Goal: Complete application form

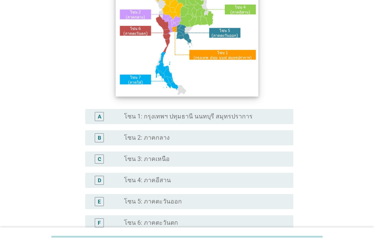
scroll to position [130, 0]
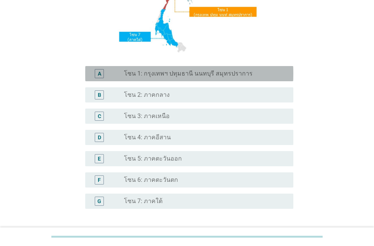
click at [195, 69] on div "A radio_button_unchecked โซน 1: กรุงเทพฯ ปทุมธานี นนทบุรี สมุทรปราการ" at bounding box center [189, 73] width 208 height 15
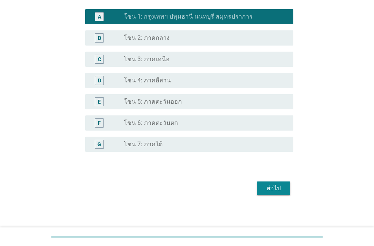
scroll to position [191, 0]
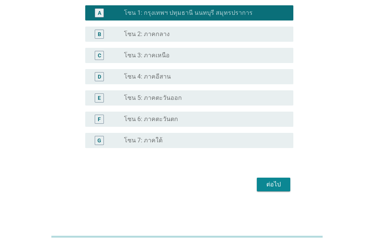
click at [273, 186] on div "ต่อไป" at bounding box center [273, 184] width 21 height 9
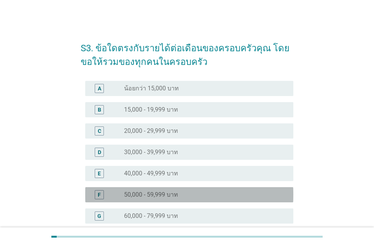
click at [149, 190] on div "F radio_button_unchecked 50,000 - 59,999 บาท" at bounding box center [189, 194] width 208 height 15
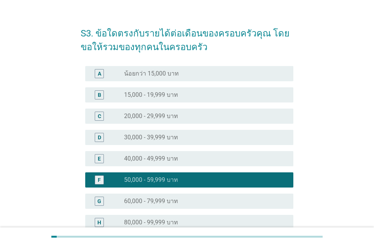
scroll to position [160, 0]
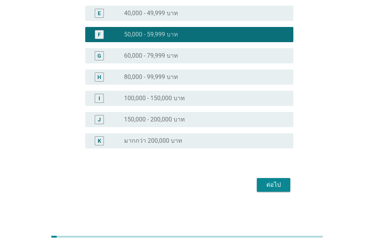
click at [265, 183] on div "ต่อไป" at bounding box center [273, 185] width 21 height 9
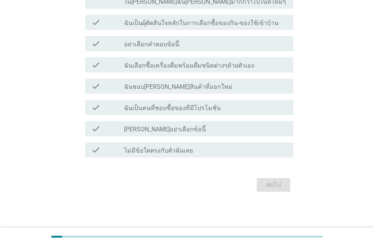
scroll to position [0, 0]
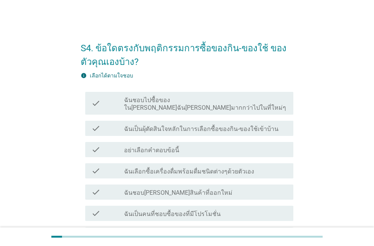
click at [198, 188] on div "check_box_outline_blank ฉันชอบ[PERSON_NAME]สินค้าที่ออกใหม่" at bounding box center [205, 192] width 163 height 9
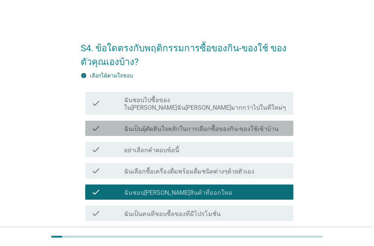
click at [187, 125] on label "ฉันเป็นผุ้ตัดสินใจหลักในการเลือกซื้อของกิน-ของใช้เข้าบ้าน" at bounding box center [201, 129] width 154 height 8
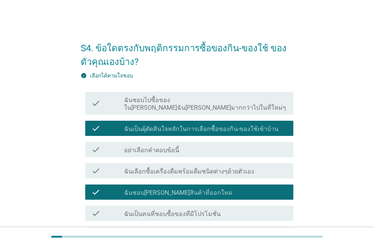
click at [188, 98] on label "ฉันชอบไปซื้อของใน[PERSON_NAME]ฉัน[PERSON_NAME]มากกว่าไปในที่ใหม่ๆ" at bounding box center [205, 104] width 163 height 15
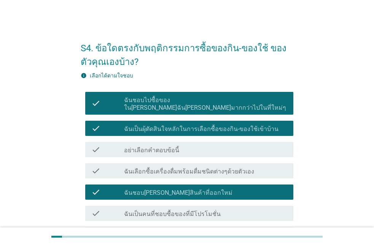
click at [170, 209] on div "check_box_outline_blank ฉันเป็นคนที่ชอบซื้อของที่มีโปรโมชั่น" at bounding box center [205, 213] width 163 height 9
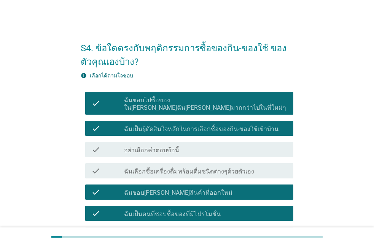
scroll to position [98, 0]
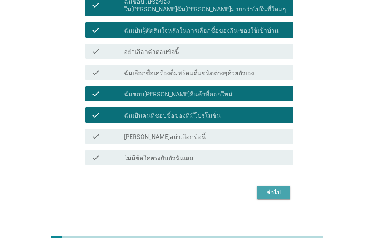
click at [272, 191] on button "ต่อไป" at bounding box center [273, 193] width 33 height 14
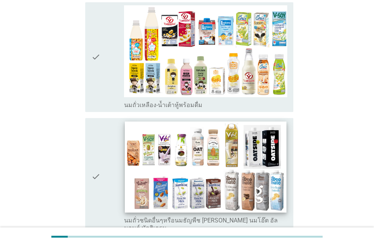
scroll to position [433, 0]
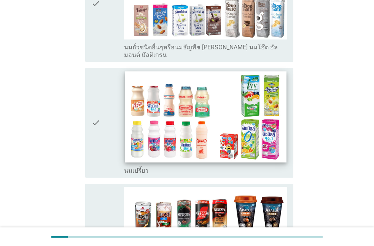
click at [173, 114] on img at bounding box center [206, 116] width 162 height 91
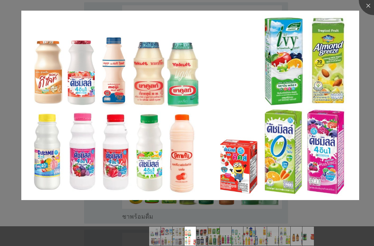
scroll to position [694, 0]
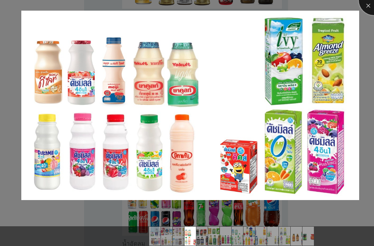
click at [369, 10] on div at bounding box center [374, 0] width 30 height 30
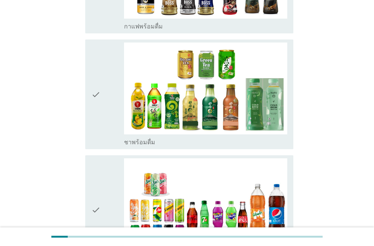
click at [102, 191] on div "check" at bounding box center [107, 211] width 33 height 104
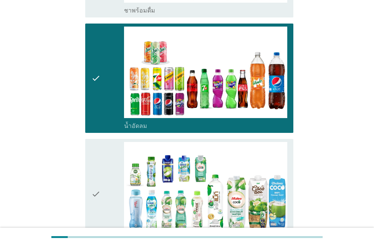
scroll to position [910, 0]
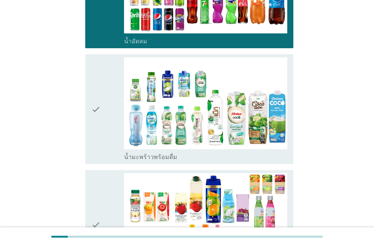
click at [108, 185] on div "check" at bounding box center [107, 225] width 33 height 104
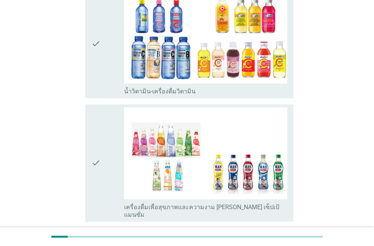
scroll to position [1214, 0]
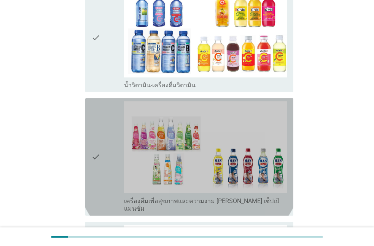
click at [109, 104] on div "check" at bounding box center [107, 157] width 33 height 111
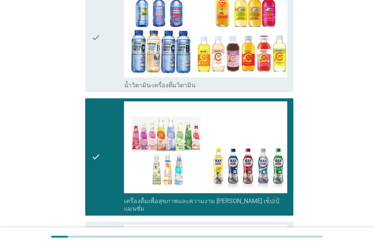
click at [111, 17] on div "check" at bounding box center [107, 38] width 33 height 104
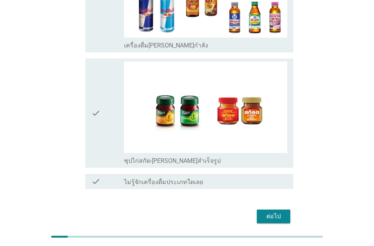
scroll to position [1609, 0]
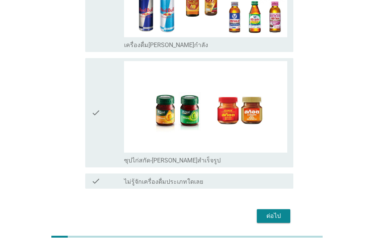
click at [272, 212] on div "ต่อไป" at bounding box center [273, 216] width 21 height 9
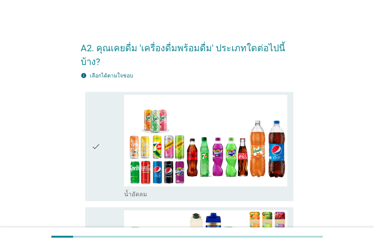
scroll to position [87, 0]
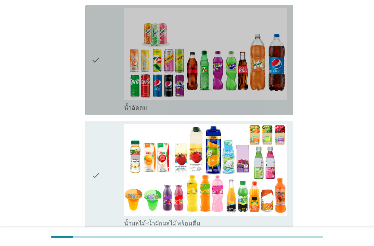
click at [103, 51] on div "check" at bounding box center [107, 60] width 33 height 104
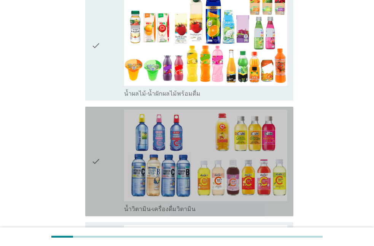
click at [102, 135] on div "check" at bounding box center [107, 162] width 33 height 104
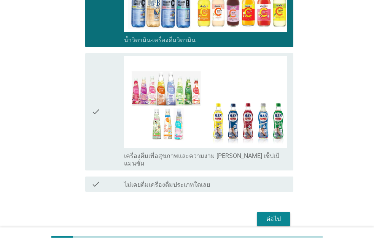
scroll to position [398, 0]
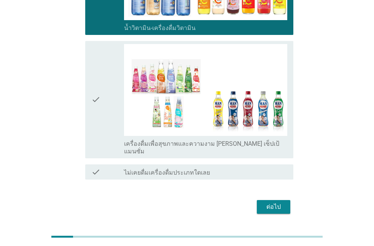
click at [255, 198] on div "ต่อไป" at bounding box center [187, 207] width 213 height 18
click at [267, 203] on div "ต่อไป" at bounding box center [273, 207] width 21 height 9
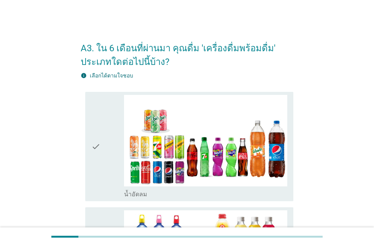
click at [92, 143] on icon "check" at bounding box center [95, 147] width 9 height 104
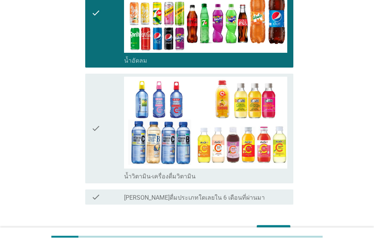
scroll to position [181, 0]
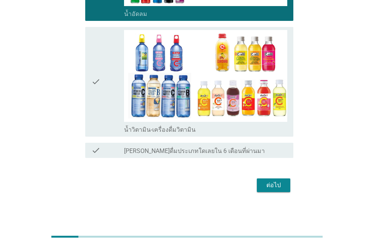
click at [95, 109] on icon "check" at bounding box center [95, 82] width 9 height 104
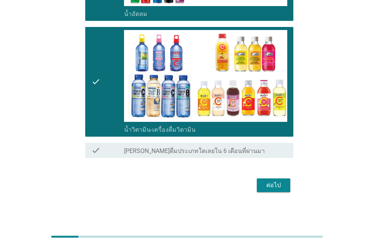
click at [276, 191] on button "ต่อไป" at bounding box center [273, 186] width 33 height 14
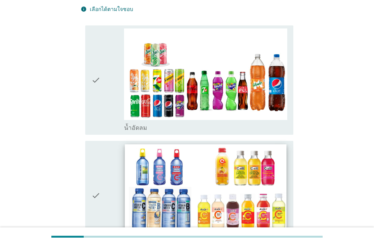
scroll to position [87, 0]
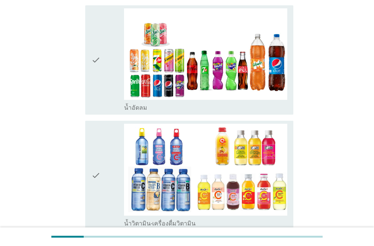
click at [111, 85] on div "check" at bounding box center [107, 60] width 33 height 104
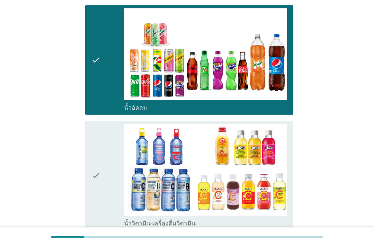
scroll to position [181, 0]
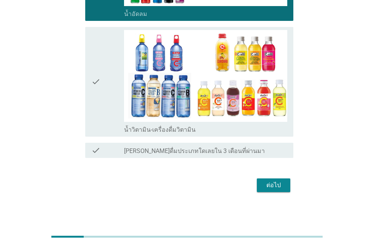
click at [108, 113] on div "check" at bounding box center [107, 82] width 33 height 104
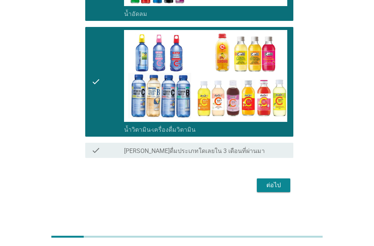
click at [275, 182] on div "ต่อไป" at bounding box center [273, 185] width 21 height 9
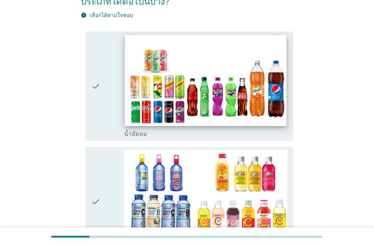
scroll to position [87, 0]
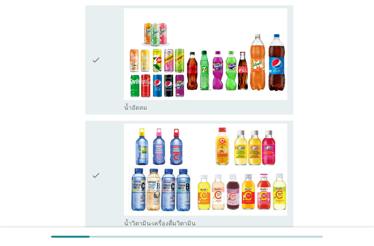
drag, startPoint x: 96, startPoint y: 69, endPoint x: 100, endPoint y: 112, distance: 42.7
click at [97, 69] on icon "check" at bounding box center [95, 60] width 9 height 104
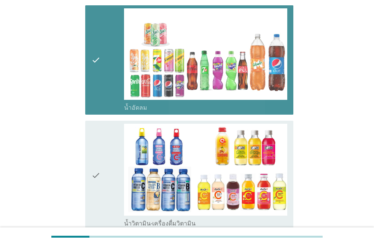
click at [99, 170] on icon "check" at bounding box center [95, 176] width 9 height 104
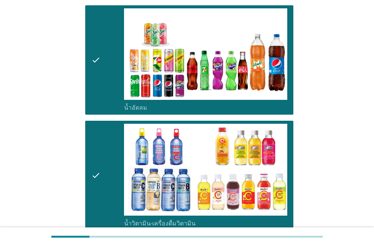
scroll to position [181, 0]
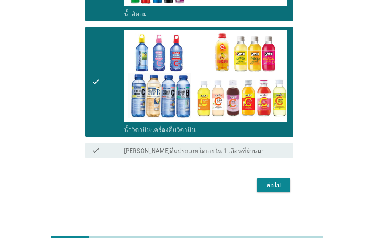
click at [275, 184] on div "ต่อไป" at bounding box center [273, 185] width 21 height 9
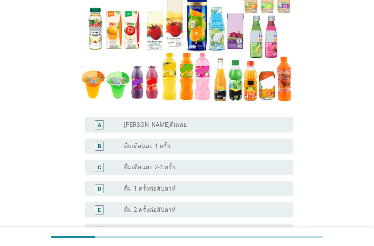
scroll to position [217, 0]
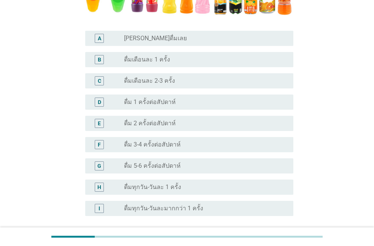
click at [144, 103] on label "ดื่ม 1 ครั้งต่อสัปดาห์" at bounding box center [150, 102] width 52 height 8
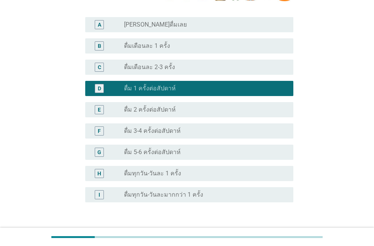
scroll to position [285, 0]
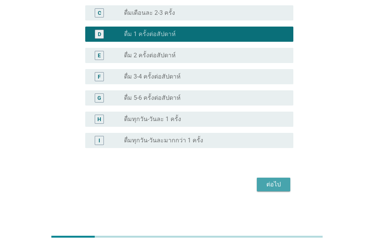
click at [270, 187] on div "ต่อไป" at bounding box center [273, 184] width 21 height 9
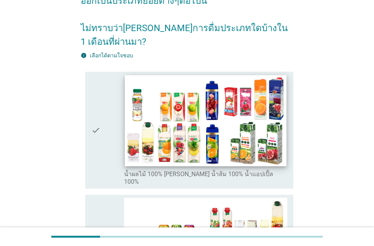
scroll to position [87, 0]
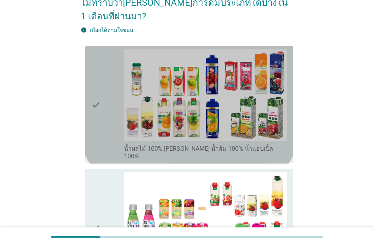
drag, startPoint x: 94, startPoint y: 80, endPoint x: 94, endPoint y: 87, distance: 7.6
click at [94, 80] on icon "check" at bounding box center [95, 104] width 9 height 111
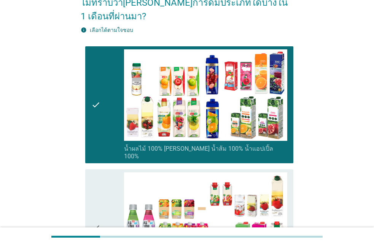
click at [97, 180] on icon "check" at bounding box center [95, 228] width 9 height 111
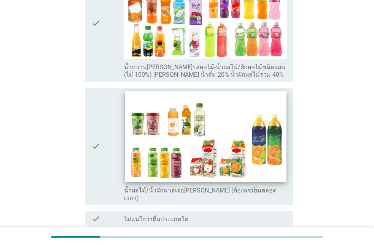
scroll to position [433, 0]
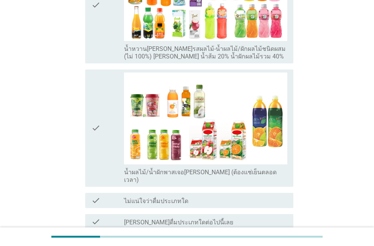
click at [109, 110] on div "check" at bounding box center [107, 128] width 33 height 111
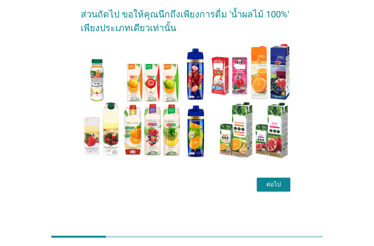
scroll to position [0, 0]
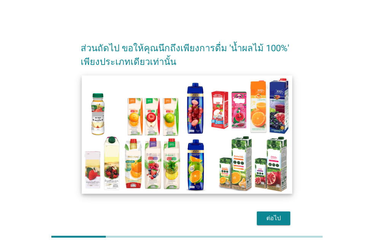
click at [219, 173] on img at bounding box center [187, 134] width 211 height 118
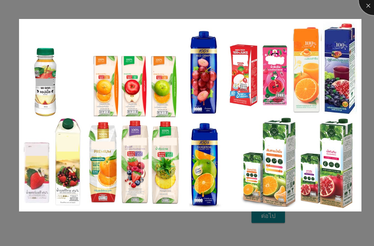
click at [361, 5] on div at bounding box center [374, 0] width 30 height 30
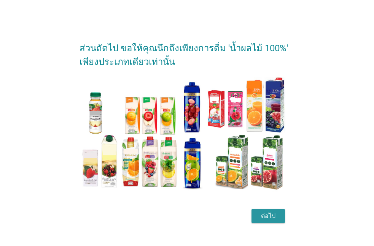
click at [266, 221] on div "ต่อไป" at bounding box center [267, 216] width 21 height 9
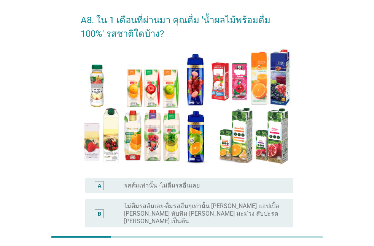
scroll to position [43, 0]
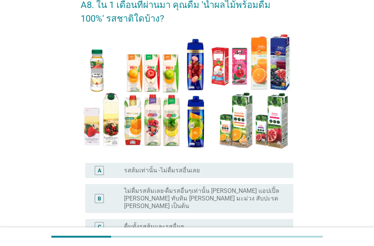
click at [154, 195] on label "ไม่ดื่มรสส้มเลย-ดื่มรสอื่นๆเท่านั้น [PERSON_NAME] แอปเปิ้ล [PERSON_NAME] ทับทิม…" at bounding box center [202, 198] width 157 height 23
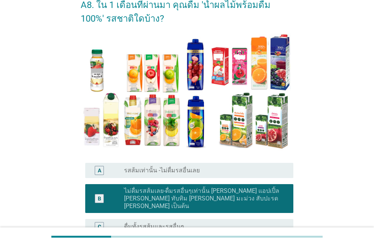
scroll to position [122, 0]
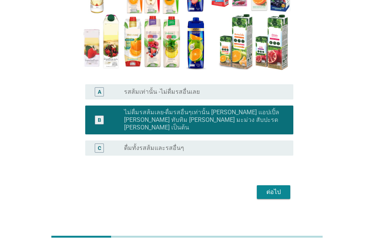
drag, startPoint x: 175, startPoint y: 138, endPoint x: 180, endPoint y: 149, distance: 11.7
click at [175, 144] on label "ดื่มทั้งรสส้มและรสอื่นๆ" at bounding box center [154, 148] width 60 height 8
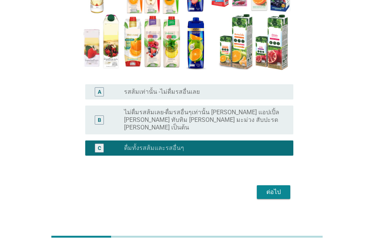
click at [282, 194] on div "A8. ใน 1 เดือนที่ผ่านมา คุณดื่ม 'น้ำผลไม้พร้อมดื่ม 100%' รสชาติใดบ้าง? A radio_…" at bounding box center [187, 57] width 225 height 302
click at [282, 188] on div "ต่อไป" at bounding box center [273, 192] width 21 height 9
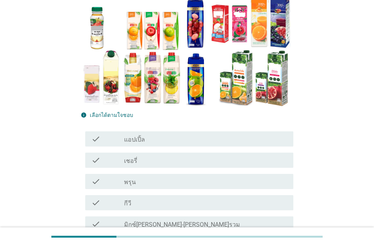
scroll to position [87, 0]
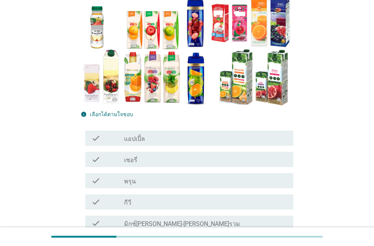
click at [152, 156] on div "check_box_outline_blank เชอรี่" at bounding box center [205, 159] width 163 height 9
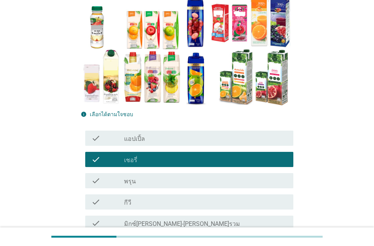
scroll to position [173, 0]
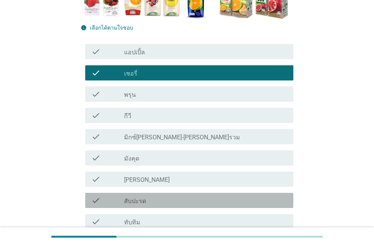
click at [140, 208] on div "check check_box_outline_blank สับปะรด" at bounding box center [189, 200] width 208 height 15
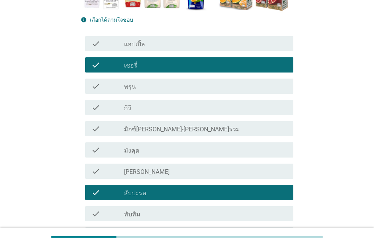
scroll to position [260, 0]
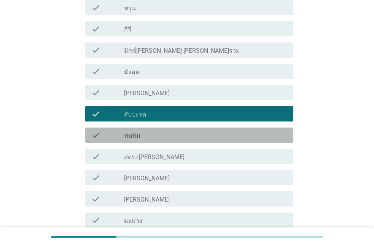
click at [150, 136] on div "check_box_outline_blank ทับทิม" at bounding box center [205, 135] width 163 height 9
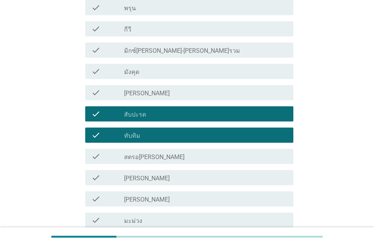
click at [148, 179] on div "check_box_outline_blank [PERSON_NAME]" at bounding box center [205, 177] width 163 height 9
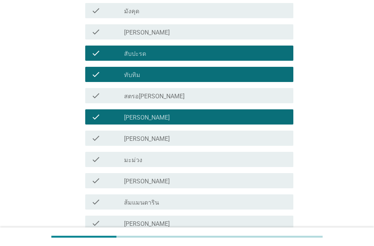
scroll to position [347, 0]
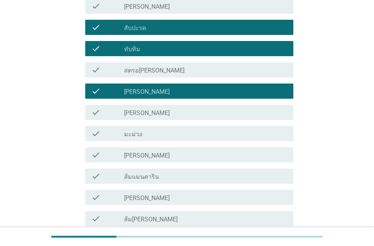
click at [154, 130] on div "check_box_outline_blank มะม่วง" at bounding box center [205, 133] width 163 height 9
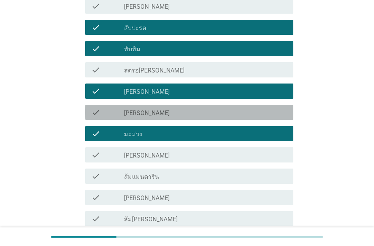
click at [152, 118] on div "check check_box_outline_blank [PERSON_NAME]" at bounding box center [189, 112] width 208 height 15
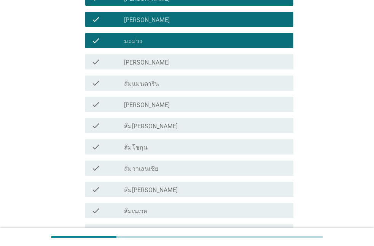
scroll to position [477, 0]
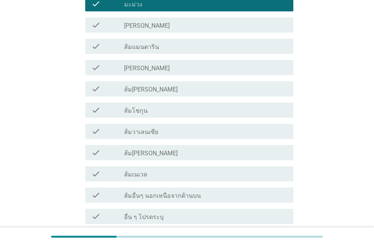
click at [155, 130] on label "ส้มวาเลนเซีย" at bounding box center [141, 133] width 34 height 8
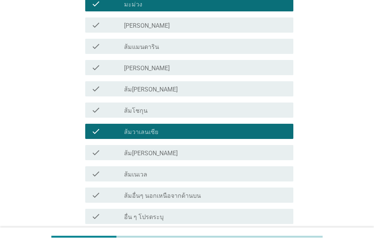
click at [151, 50] on label "ส้มแมนดาริน" at bounding box center [141, 47] width 35 height 8
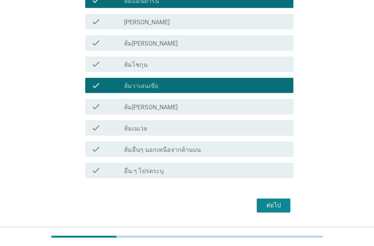
scroll to position [544, 0]
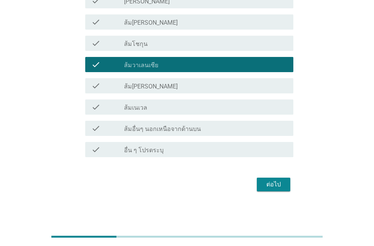
click at [176, 83] on div "check_box_outline_blank ส้ม[PERSON_NAME]" at bounding box center [205, 85] width 163 height 9
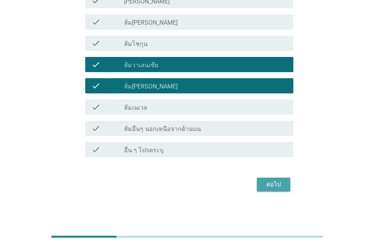
click at [261, 181] on button "ต่อไป" at bounding box center [273, 185] width 33 height 14
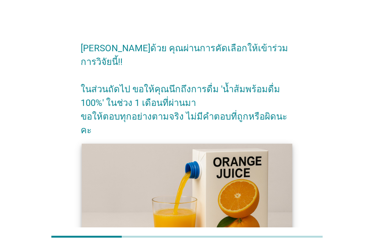
scroll to position [75, 0]
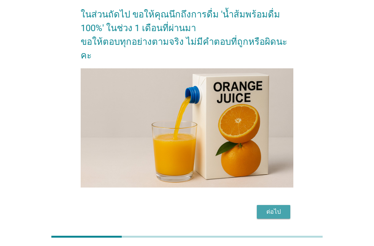
click at [274, 208] on div "ต่อไป" at bounding box center [273, 212] width 21 height 9
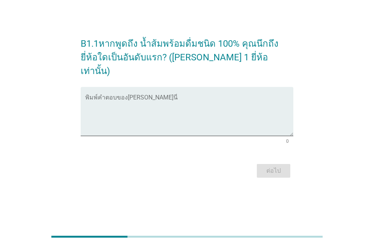
scroll to position [0, 0]
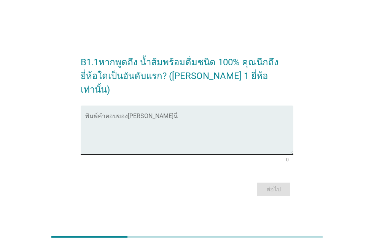
click at [127, 135] on textarea "พิมพ์คำตอบของคุณ ที่นี่" at bounding box center [189, 135] width 208 height 40
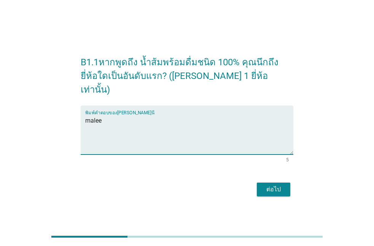
type textarea "malee"
click at [283, 185] on div "ต่อไป" at bounding box center [273, 189] width 21 height 9
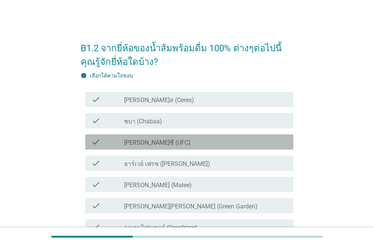
click at [146, 142] on label "[PERSON_NAME]ซี (UFC)" at bounding box center [157, 143] width 67 height 8
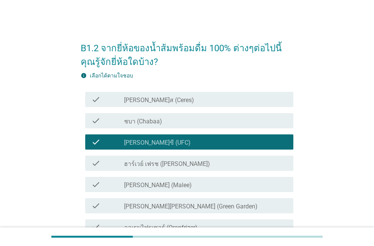
click at [137, 184] on label "[PERSON_NAME] (Malee)" at bounding box center [158, 186] width 68 height 8
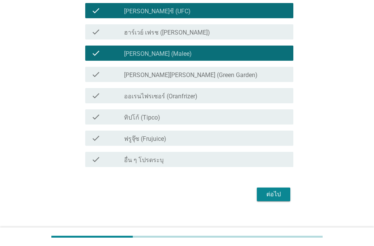
scroll to position [141, 0]
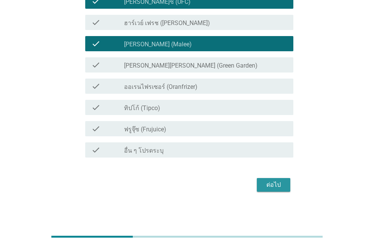
click at [287, 186] on button "ต่อไป" at bounding box center [273, 185] width 33 height 14
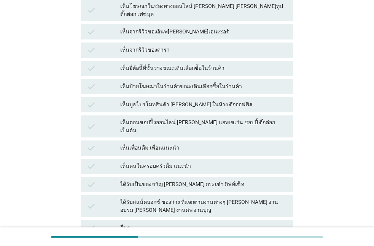
scroll to position [0, 0]
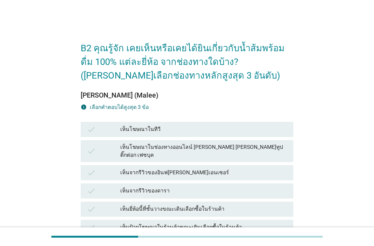
drag, startPoint x: 201, startPoint y: 173, endPoint x: 200, endPoint y: 185, distance: 11.5
click at [201, 173] on div "check เห็นจากรีวิวของอินฟ[PERSON_NAME]เอนเซอร์" at bounding box center [187, 172] width 213 height 15
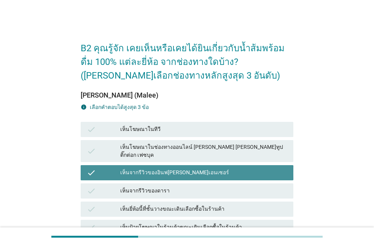
click at [199, 205] on div "เห็นยี่ห้อนี้ที่ชั้นวางขณะเดินเลือกซื้อในร้านค้า" at bounding box center [203, 209] width 167 height 9
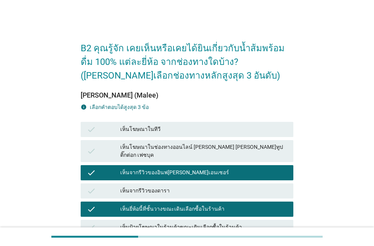
scroll to position [173, 0]
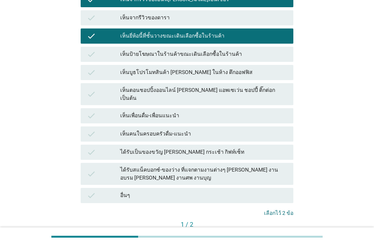
click at [282, 234] on div "ต่อไป" at bounding box center [276, 238] width 21 height 8
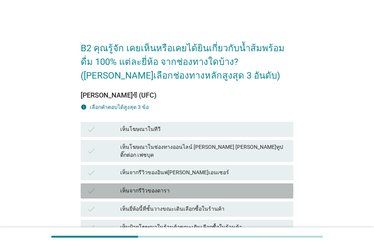
click at [255, 187] on div "เห็นจากรีวิวของดารา" at bounding box center [203, 191] width 167 height 9
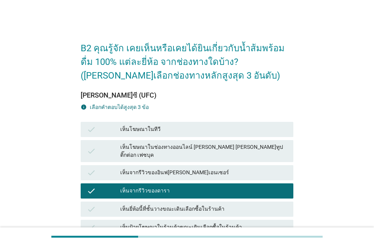
click at [215, 151] on div "เห็นโฆษณาในช่องทางออนไลน์ [PERSON_NAME] [PERSON_NAME]ทูป ติ๊กต่อก เฟซบุค" at bounding box center [203, 151] width 167 height 16
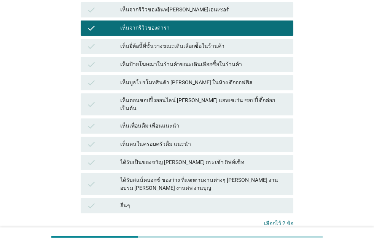
scroll to position [173, 0]
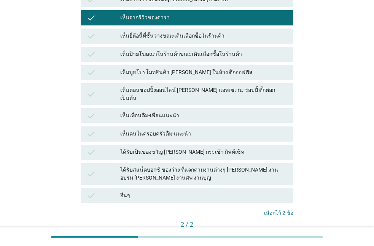
click at [269, 231] on button "คำถามต่อไป" at bounding box center [272, 238] width 41 height 14
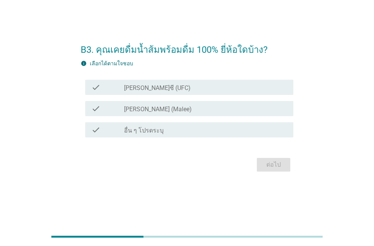
scroll to position [0, 0]
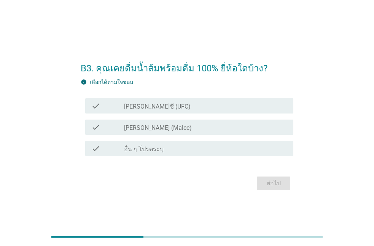
click at [184, 129] on div "check_box_outline_blank [PERSON_NAME] (Malee)" at bounding box center [205, 127] width 163 height 9
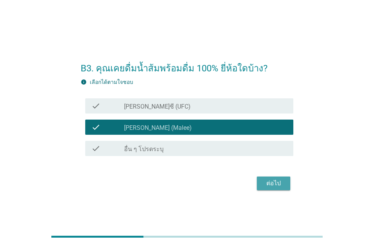
click at [266, 183] on div "ต่อไป" at bounding box center [273, 183] width 21 height 9
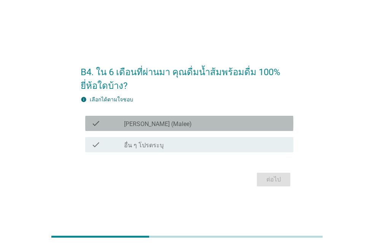
click at [147, 126] on label "[PERSON_NAME] (Malee)" at bounding box center [158, 125] width 68 height 8
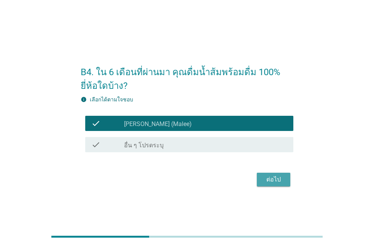
click at [276, 179] on div "ต่อไป" at bounding box center [273, 179] width 21 height 9
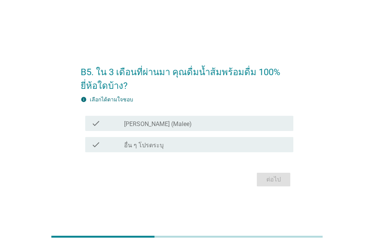
click at [156, 124] on label "[PERSON_NAME] (Malee)" at bounding box center [158, 125] width 68 height 8
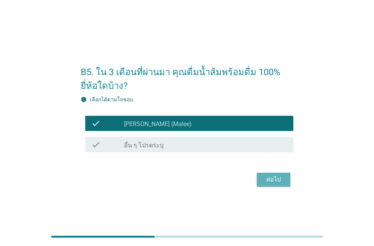
click at [276, 182] on div "ต่อไป" at bounding box center [273, 179] width 21 height 9
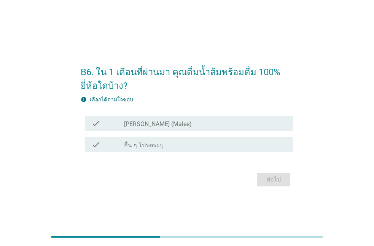
drag, startPoint x: 151, startPoint y: 127, endPoint x: 171, endPoint y: 140, distance: 22.9
click at [152, 127] on label "[PERSON_NAME] (Malee)" at bounding box center [158, 125] width 68 height 8
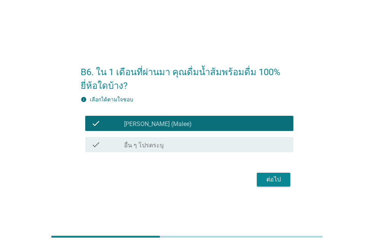
click at [265, 179] on div "ต่อไป" at bounding box center [273, 179] width 21 height 9
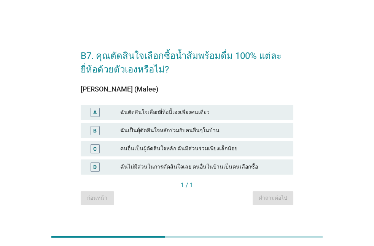
drag, startPoint x: 164, startPoint y: 113, endPoint x: 176, endPoint y: 124, distance: 16.1
click at [164, 113] on div "ฉันตัดสินใจเลือกยี่ห้อนี้เองเพียงคนเดียว" at bounding box center [203, 112] width 167 height 9
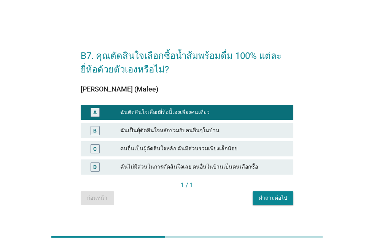
click at [260, 197] on button "คำถามต่อไป" at bounding box center [272, 199] width 41 height 14
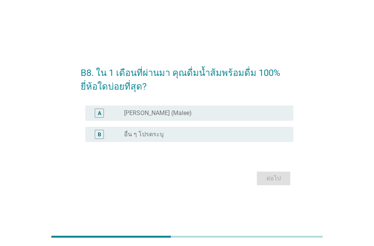
click at [146, 115] on label "[PERSON_NAME] (Malee)" at bounding box center [158, 114] width 68 height 8
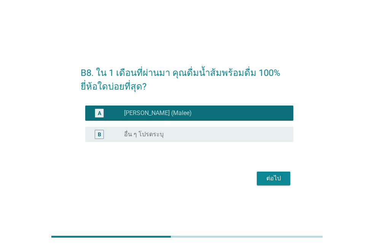
click at [272, 175] on div "ต่อไป" at bounding box center [273, 178] width 21 height 9
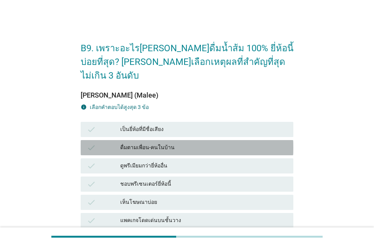
click at [154, 140] on div "check ดื่มตามเพื่อน-คนในบ้าน" at bounding box center [187, 147] width 213 height 15
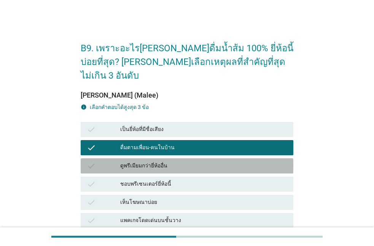
click at [154, 162] on div "ดูพรีเมียมกว่ายี่ห้ออื่น" at bounding box center [203, 166] width 167 height 9
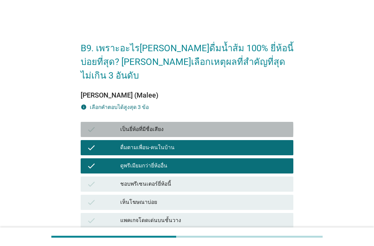
click at [157, 125] on div "เป็นยี่ห้อที่มีชื่อเสียง" at bounding box center [203, 129] width 167 height 9
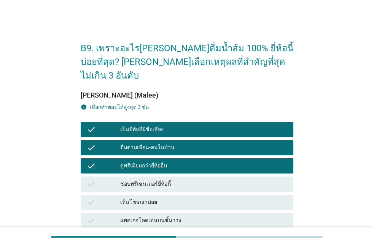
scroll to position [173, 0]
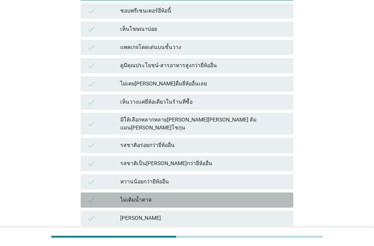
click at [181, 193] on div "check ไม่เติมน้ำตาล" at bounding box center [187, 200] width 213 height 15
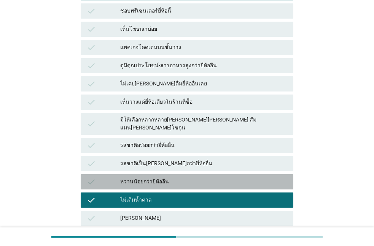
click at [180, 178] on div "หวานน้อยกว่ายีห้ออื่น" at bounding box center [203, 182] width 167 height 9
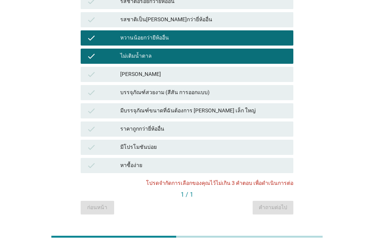
scroll to position [187, 0]
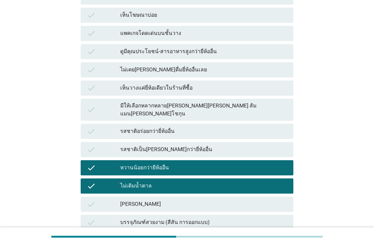
click at [166, 164] on div "หวานน้อยกว่ายีห้ออื่น" at bounding box center [203, 168] width 167 height 9
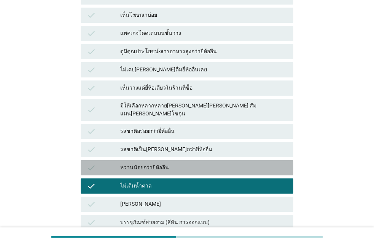
click at [167, 182] on div "ไม่เติมน้ำตาล" at bounding box center [203, 186] width 167 height 9
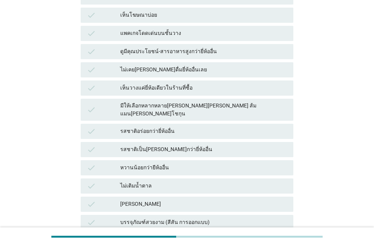
scroll to position [318, 0]
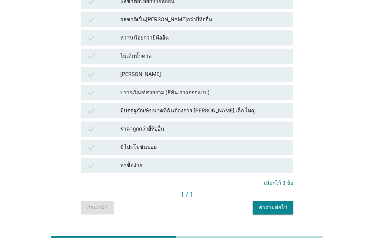
click at [257, 201] on button "คำถามต่อไป" at bounding box center [272, 208] width 41 height 14
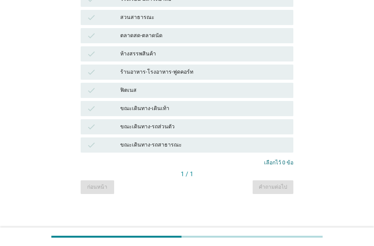
scroll to position [0, 0]
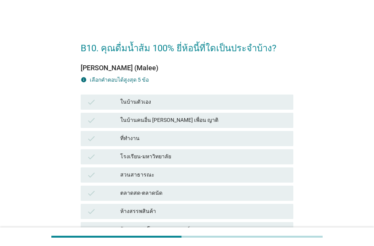
click at [170, 143] on div "check ที่ทำงาน" at bounding box center [187, 138] width 213 height 15
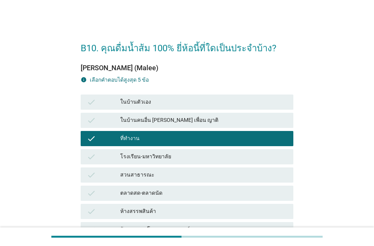
click at [170, 174] on div "สวนสาธารณะ" at bounding box center [203, 175] width 167 height 9
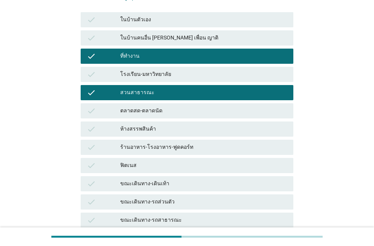
scroll to position [130, 0]
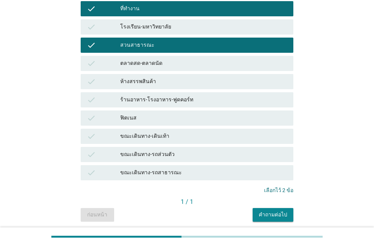
click at [159, 76] on div "check ห้างสรรพสินค้า" at bounding box center [187, 81] width 213 height 15
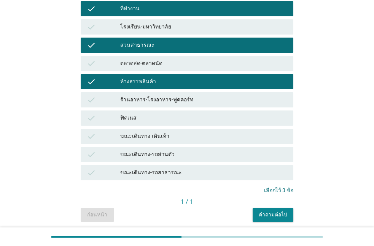
click at [266, 213] on div "คำถามต่อไป" at bounding box center [273, 215] width 29 height 8
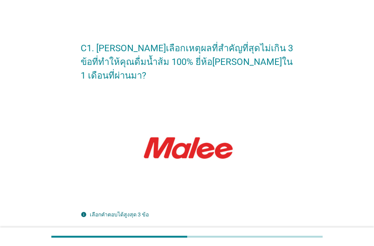
scroll to position [173, 0]
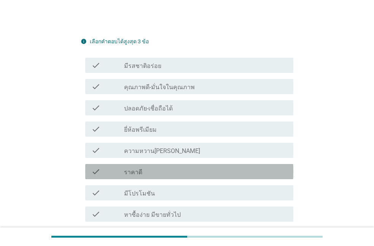
click at [176, 167] on div "check_box_outline_blank ราคาดี" at bounding box center [205, 171] width 163 height 9
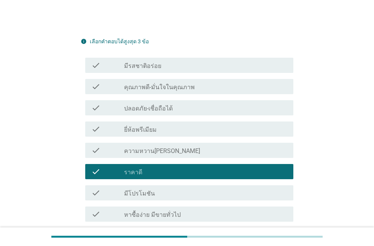
click at [174, 104] on div "check check_box_outline_blank ปลอดภัย-เชื่อถือได้" at bounding box center [187, 107] width 213 height 21
click at [171, 125] on div "check_box_outline_blank ยี่ห้อพรีเมียม" at bounding box center [205, 129] width 163 height 9
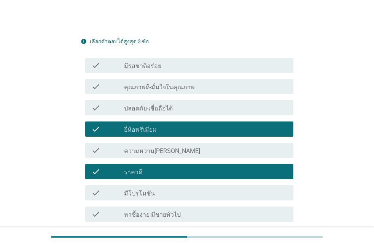
click at [173, 103] on div "check_box_outline_blank ปลอดภัย-เชื่อถือได้" at bounding box center [205, 107] width 163 height 9
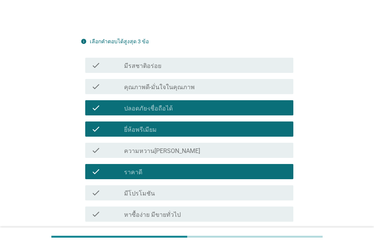
scroll to position [321, 0]
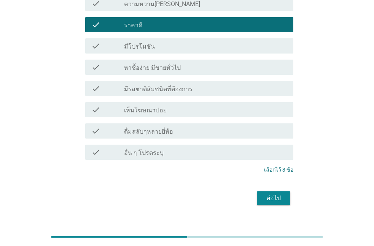
click at [275, 194] on div "ต่อไป" at bounding box center [273, 198] width 21 height 9
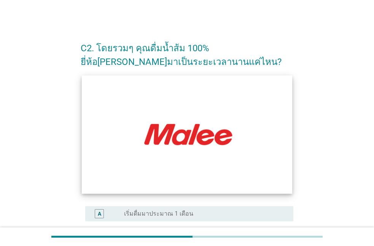
scroll to position [173, 0]
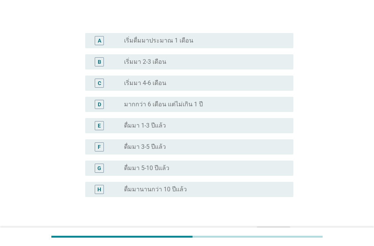
click at [188, 94] on div "D radio_button_unchecked มากกว่า 6 เดือน แต่ไม่เกิน 1 ปี" at bounding box center [187, 104] width 213 height 21
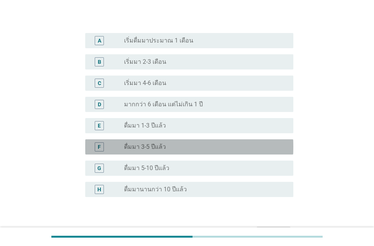
click at [171, 148] on div "radio_button_unchecked ดื่มมา 3-5 ปีแล้ว" at bounding box center [202, 147] width 157 height 8
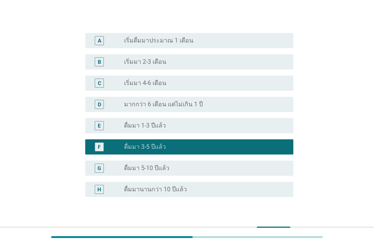
scroll to position [222, 0]
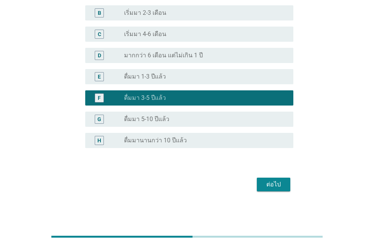
click at [273, 187] on div "ต่อไป" at bounding box center [273, 184] width 21 height 9
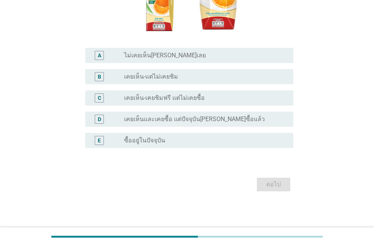
scroll to position [0, 0]
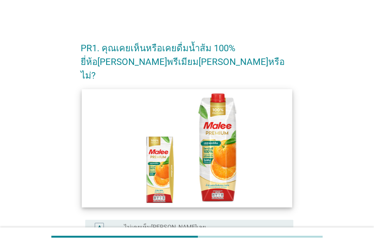
click at [220, 162] on img at bounding box center [187, 148] width 211 height 118
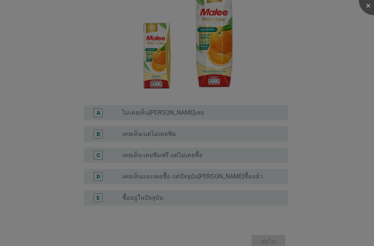
scroll to position [130, 0]
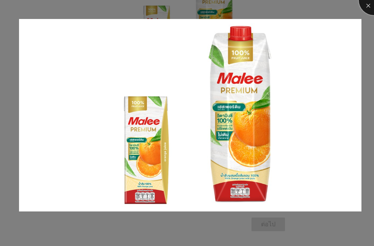
click at [366, 8] on div at bounding box center [374, 0] width 30 height 30
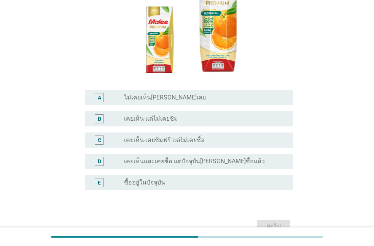
click at [160, 157] on div "radio_button_unchecked เคยเห็นและเคยซื้อ แต่ปัจจุบัน[PERSON_NAME]ซื้อแล้ว" at bounding box center [205, 161] width 163 height 9
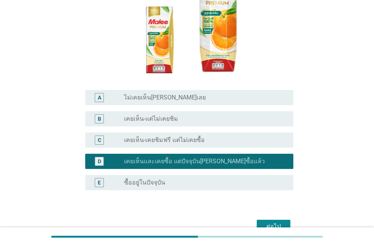
click at [182, 137] on label "เคยเห็น-เคยชิมฟรี แต่ไม่เคยซื้อ" at bounding box center [164, 141] width 81 height 8
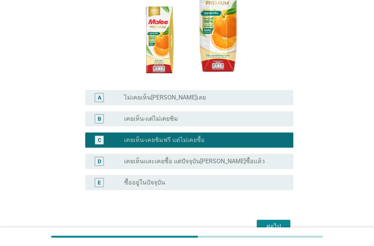
click at [269, 222] on div "ต่อไป" at bounding box center [273, 226] width 21 height 9
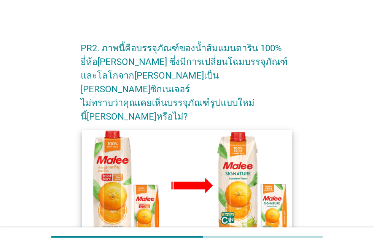
click at [165, 167] on form "PR2. ภาพนี้คือบรรจุภัณฑ์ของน้ำส้มแมนดาริน 100% ยี่ห้อ[PERSON_NAME] ซึ่งมีการเปล…" at bounding box center [187, 216] width 213 height 365
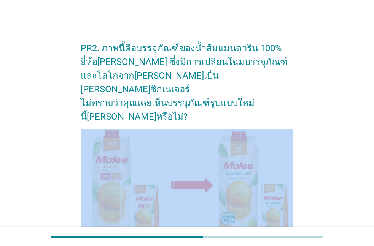
scroll to position [173, 0]
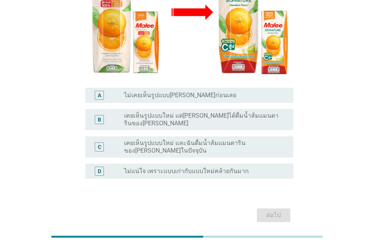
click at [162, 133] on div "C radio_button_unchecked เคยเห็นรูปแบบใหม่ และฉันดื่มน้ำส้มแมนดารินของ[PERSON_N…" at bounding box center [187, 146] width 213 height 27
click at [167, 112] on label "เคยเห็นรูปแบบใหม่ แต่[PERSON_NAME]ได้ดื่มน้ำส้มแมนดารินของ[PERSON_NAME]" at bounding box center [202, 119] width 157 height 15
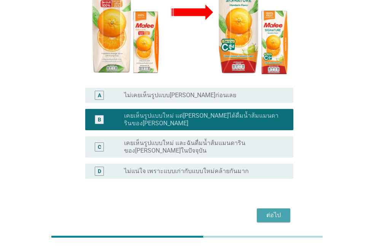
click at [265, 209] on button "ต่อไป" at bounding box center [273, 216] width 33 height 14
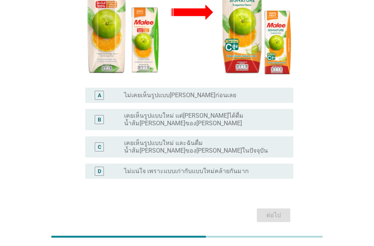
click at [160, 133] on div "C radio_button_unchecked เคยเห็นรูปแบบใหม่ และฉันดื่มน้ำส้ม[PERSON_NAME]ของ[PER…" at bounding box center [187, 146] width 213 height 27
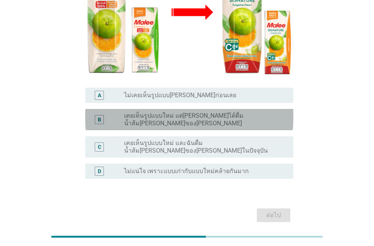
click at [168, 112] on label "เคยเห็นรูปแบบใหม่ แต่[PERSON_NAME]ได้ดื่มน้ำส้ม[PERSON_NAME]ของ[PERSON_NAME]" at bounding box center [202, 119] width 157 height 15
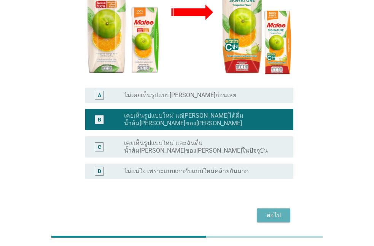
drag, startPoint x: 270, startPoint y: 198, endPoint x: 266, endPoint y: 199, distance: 3.8
click at [270, 211] on div "ต่อไป" at bounding box center [273, 215] width 21 height 9
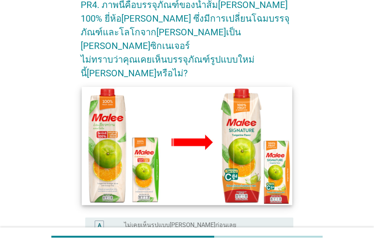
scroll to position [178, 0]
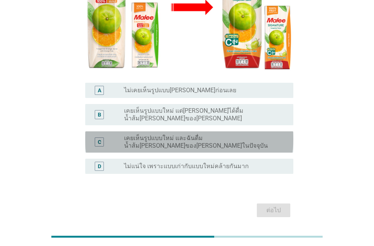
click at [162, 135] on label "เคยเห็นรูปแบบใหม่ และฉันดื่มน้ำส้ม[PERSON_NAME]ของ[PERSON_NAME]ในปัจจุบัน" at bounding box center [202, 142] width 157 height 15
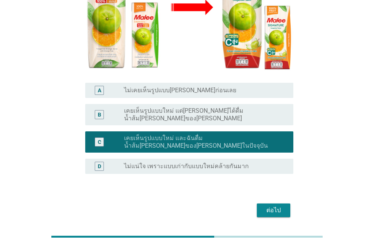
click at [284, 204] on button "ต่อไป" at bounding box center [273, 211] width 33 height 14
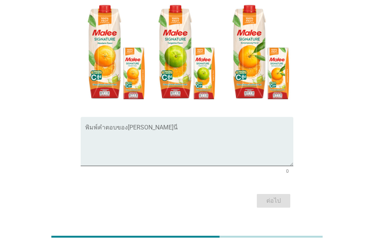
scroll to position [116, 0]
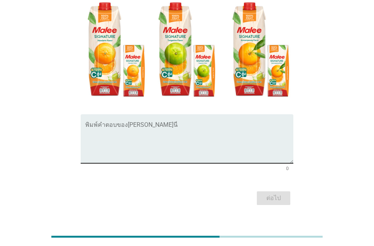
click at [132, 133] on textarea "พิมพ์คำตอบของคุณ ที่นี่" at bounding box center [189, 144] width 208 height 40
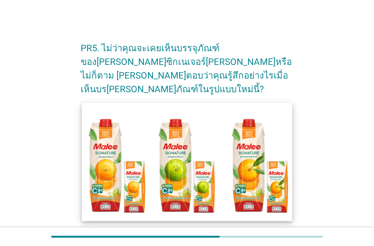
scroll to position [87, 0]
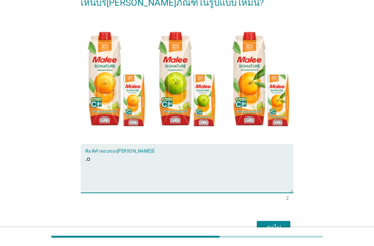
type textarea "."
type textarea "ในห้างสรรพสินค้า"
click at [280, 224] on div "ต่อไป" at bounding box center [273, 228] width 21 height 9
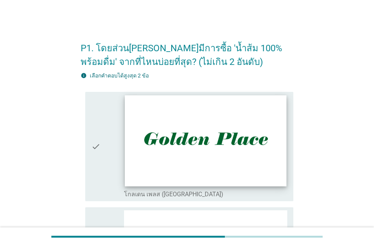
scroll to position [173, 0]
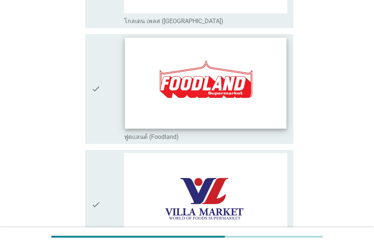
click at [176, 118] on img at bounding box center [206, 83] width 162 height 91
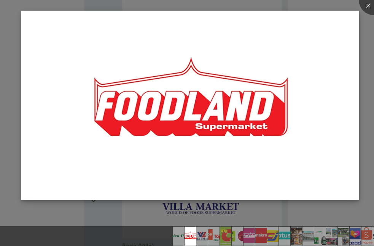
scroll to position [390, 0]
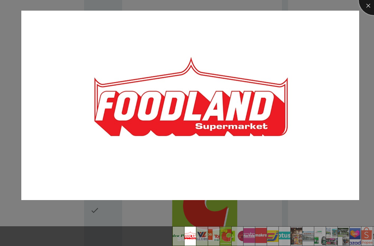
click at [368, 9] on div at bounding box center [374, 0] width 30 height 30
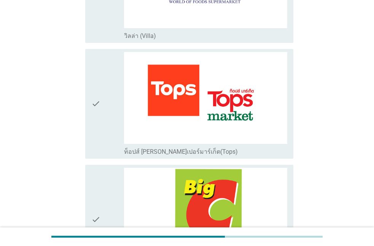
scroll to position [520, 0]
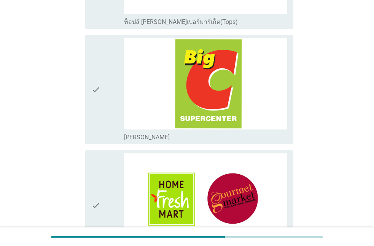
click at [95, 114] on icon "check" at bounding box center [95, 90] width 9 height 104
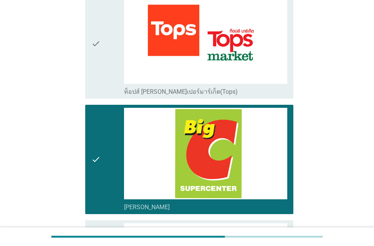
scroll to position [390, 0]
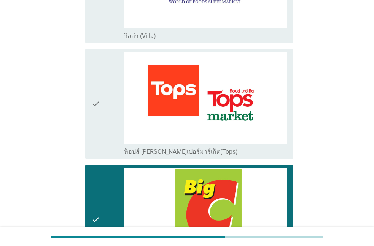
click at [98, 98] on icon "check" at bounding box center [95, 104] width 9 height 104
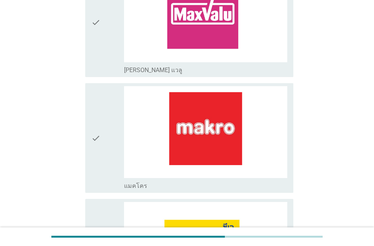
scroll to position [867, 0]
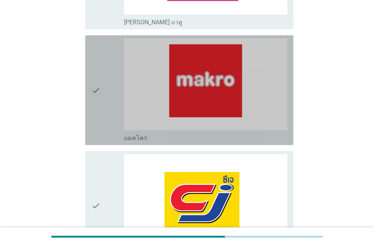
click at [105, 105] on div "check" at bounding box center [107, 90] width 33 height 104
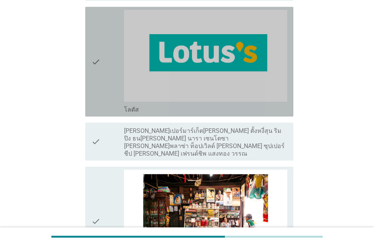
click at [105, 81] on div "check" at bounding box center [107, 62] width 33 height 104
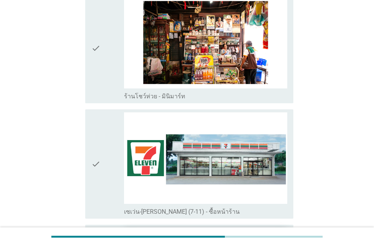
scroll to position [1431, 0]
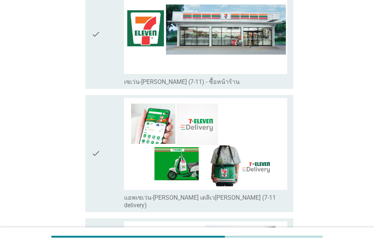
click at [113, 57] on div "check" at bounding box center [107, 35] width 33 height 104
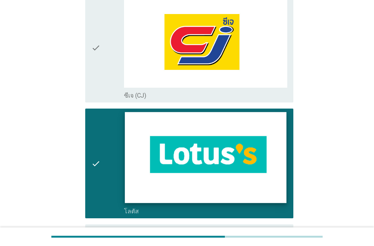
scroll to position [1024, 0]
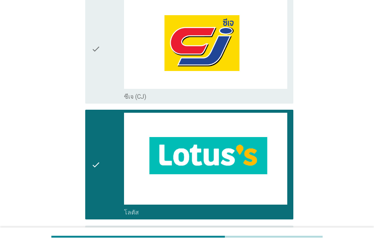
click at [115, 135] on div "check" at bounding box center [107, 165] width 33 height 104
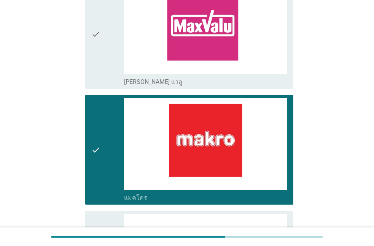
scroll to position [634, 0]
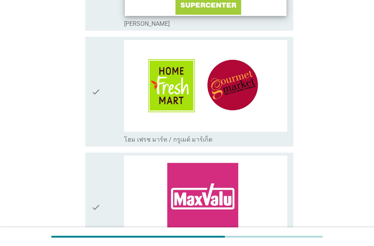
scroll to position [417, 0]
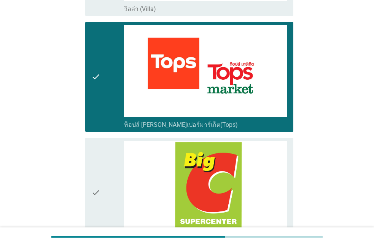
click at [100, 84] on div "check" at bounding box center [107, 77] width 33 height 104
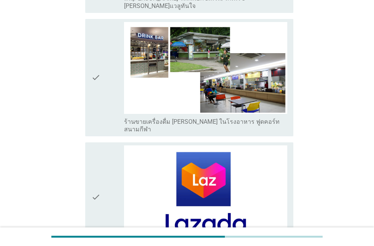
scroll to position [2064, 0]
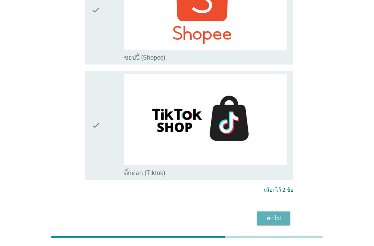
click at [275, 214] on div "ต่อไป" at bounding box center [273, 218] width 21 height 9
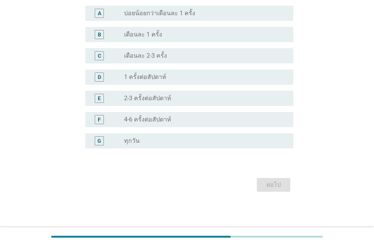
scroll to position [0, 0]
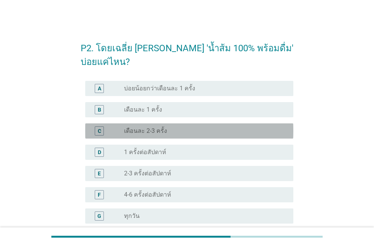
click at [159, 131] on label "เดือนละ 2-3 ครั้ง" at bounding box center [145, 131] width 43 height 8
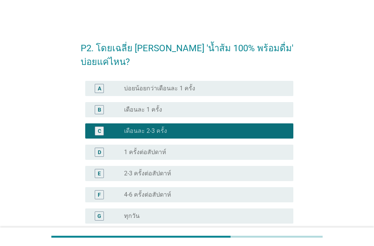
scroll to position [75, 0]
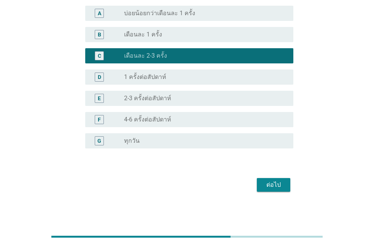
click at [272, 185] on div "ต่อไป" at bounding box center [273, 185] width 21 height 9
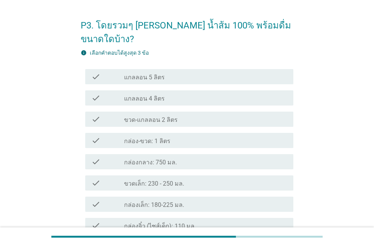
scroll to position [117, 0]
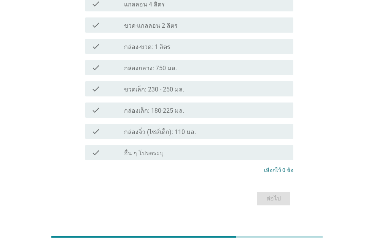
click at [179, 107] on label "กล่องเล็ก: 180-225 มล." at bounding box center [154, 111] width 60 height 8
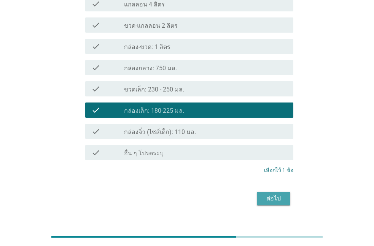
click at [283, 192] on button "ต่อไป" at bounding box center [273, 199] width 33 height 14
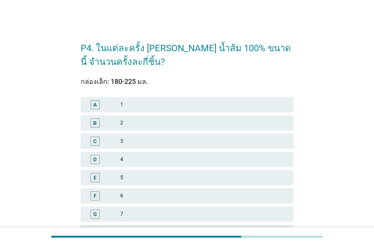
click at [164, 145] on div "3" at bounding box center [203, 141] width 167 height 9
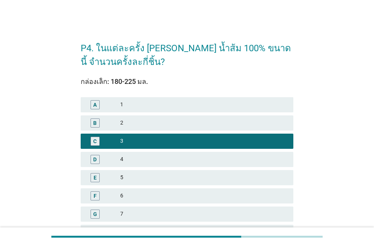
scroll to position [130, 0]
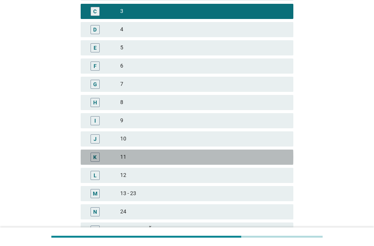
click at [189, 160] on div "11" at bounding box center [203, 157] width 167 height 9
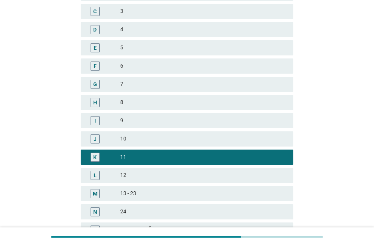
scroll to position [204, 0]
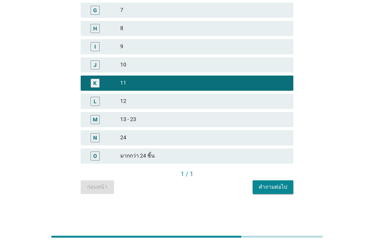
click at [285, 187] on div "คำถามต่อไป" at bounding box center [273, 187] width 29 height 8
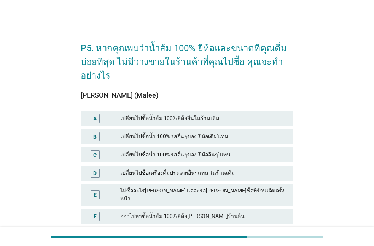
click at [153, 174] on div "เปลี่ยนไปซื้อเครื่องดื่มประเภทอื่นๆแทน ในร้านเดิม" at bounding box center [203, 173] width 167 height 9
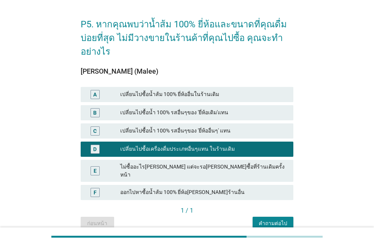
scroll to position [54, 0]
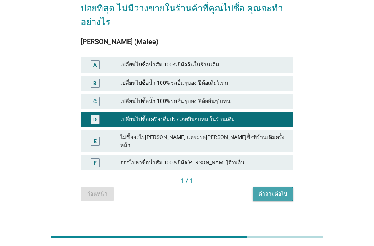
click at [257, 187] on button "คำถามต่อไป" at bounding box center [272, 194] width 41 height 14
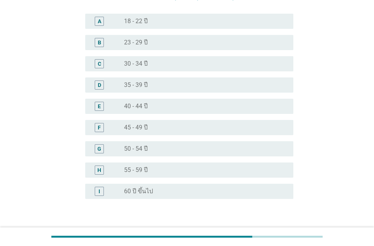
scroll to position [0, 0]
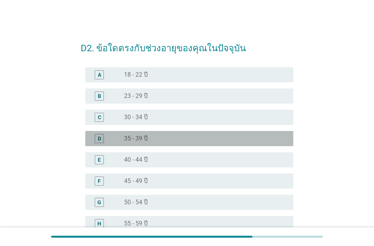
click at [151, 144] on div "D radio_button_unchecked 35 - 39 ปี" at bounding box center [189, 138] width 208 height 15
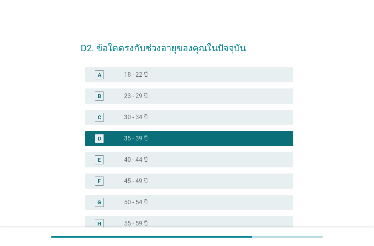
click at [140, 179] on label "45 - 49 ปี" at bounding box center [136, 182] width 24 height 8
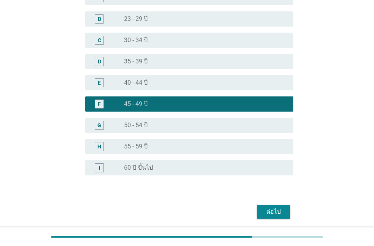
scroll to position [104, 0]
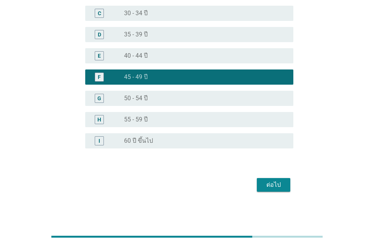
click at [272, 185] on div "ต่อไป" at bounding box center [273, 185] width 21 height 9
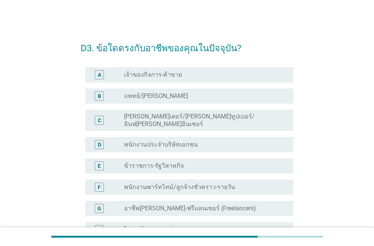
click at [160, 141] on label "พนักงานประจำบริษัทเอกชน" at bounding box center [161, 145] width 74 height 8
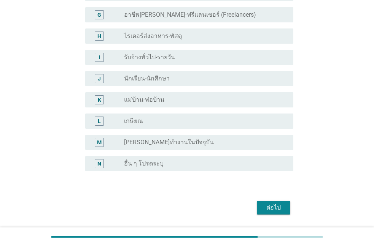
scroll to position [211, 0]
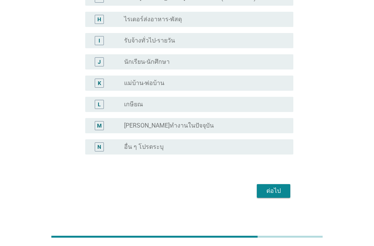
click at [278, 190] on button "ต่อไป" at bounding box center [273, 191] width 33 height 14
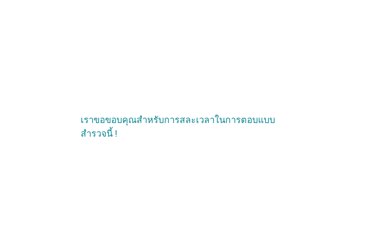
scroll to position [0, 0]
